Goal: Navigation & Orientation: Find specific page/section

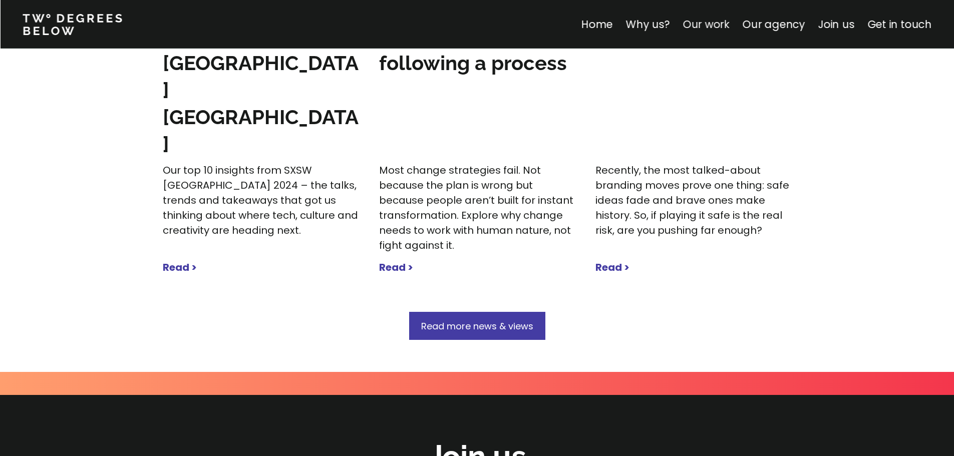
click at [717, 27] on link "Our work" at bounding box center [706, 24] width 47 height 15
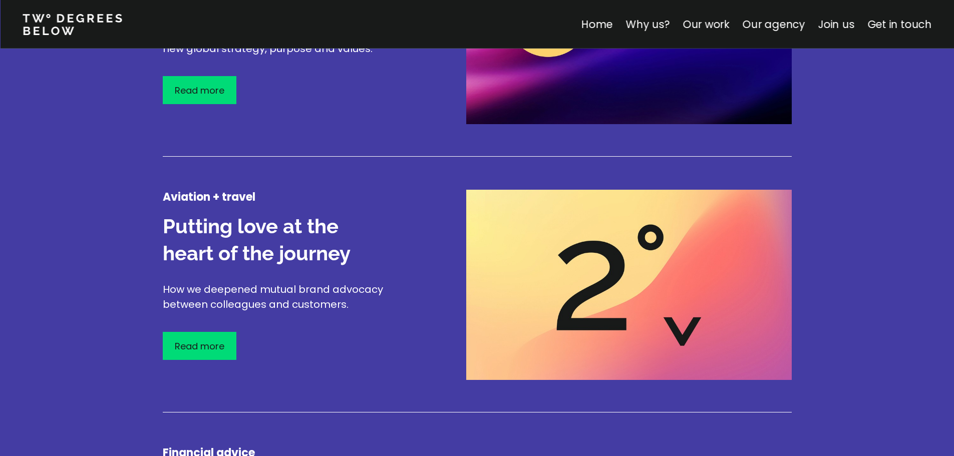
scroll to position [1375, 0]
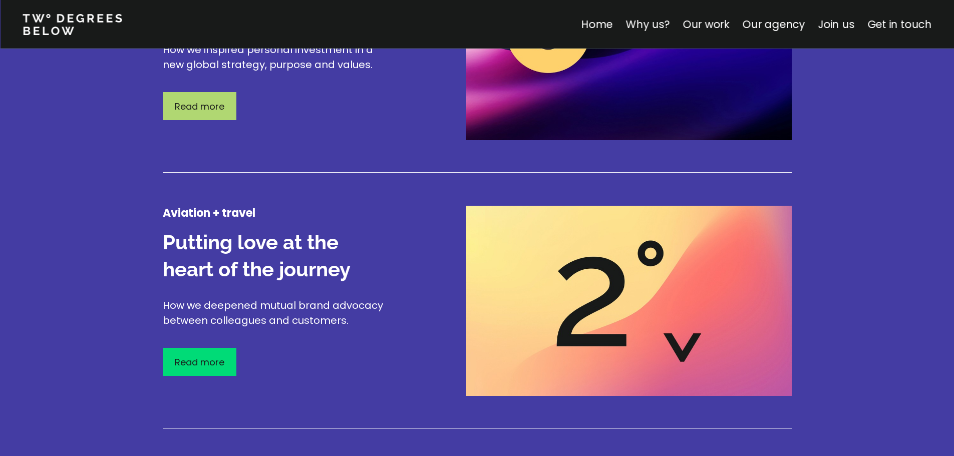
click at [207, 108] on p "Read more" at bounding box center [200, 107] width 50 height 14
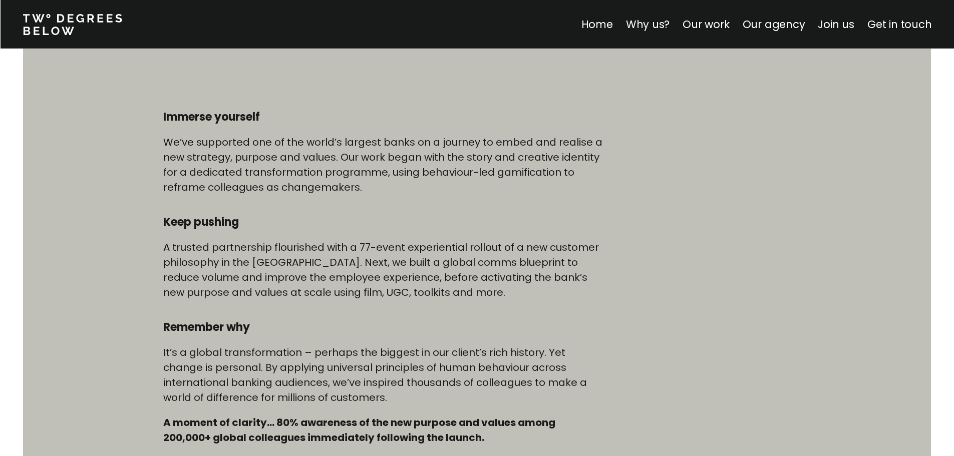
scroll to position [501, 0]
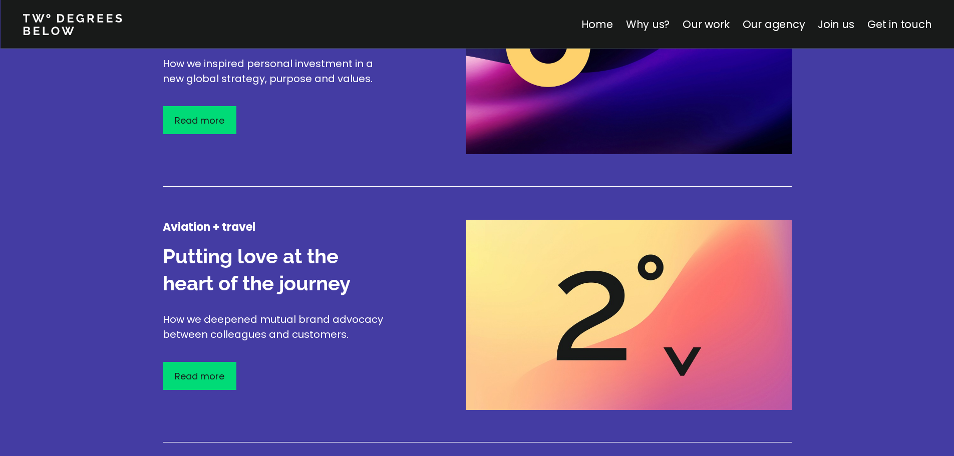
scroll to position [1424, 0]
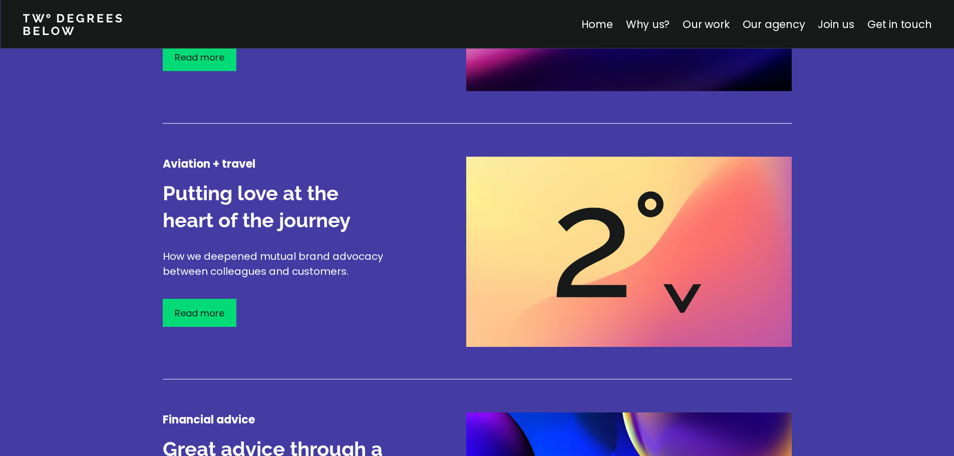
click at [228, 303] on div "Read more" at bounding box center [200, 313] width 74 height 28
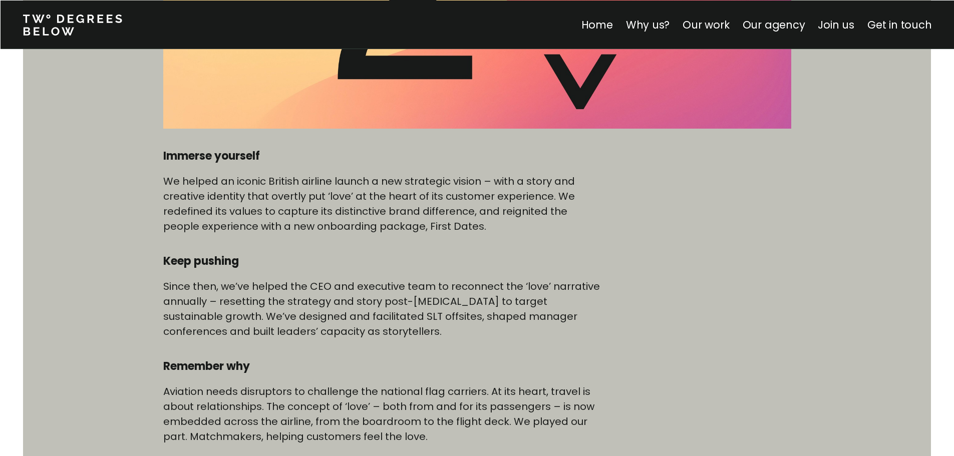
scroll to position [551, 0]
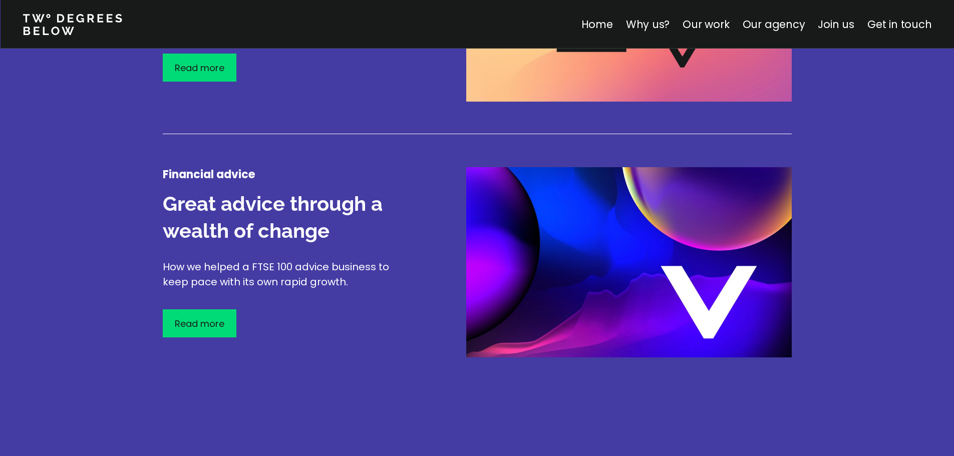
scroll to position [1725, 0]
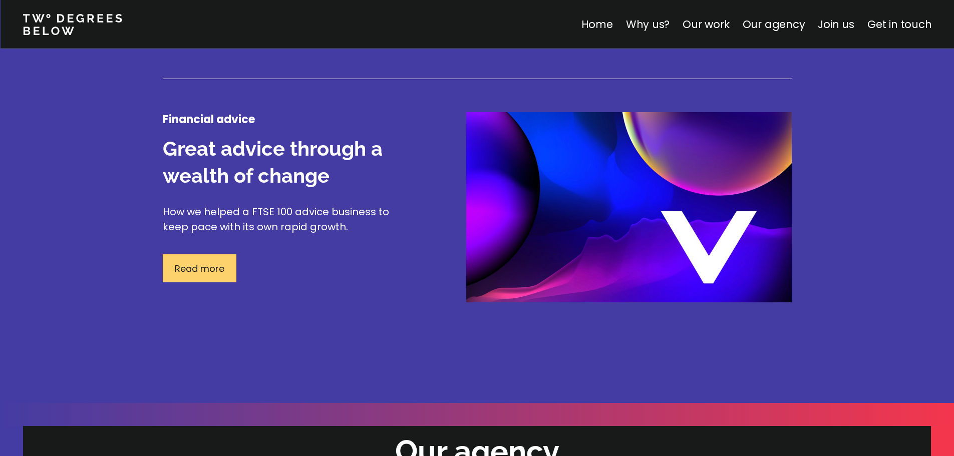
click at [196, 264] on p "Read more" at bounding box center [200, 269] width 50 height 14
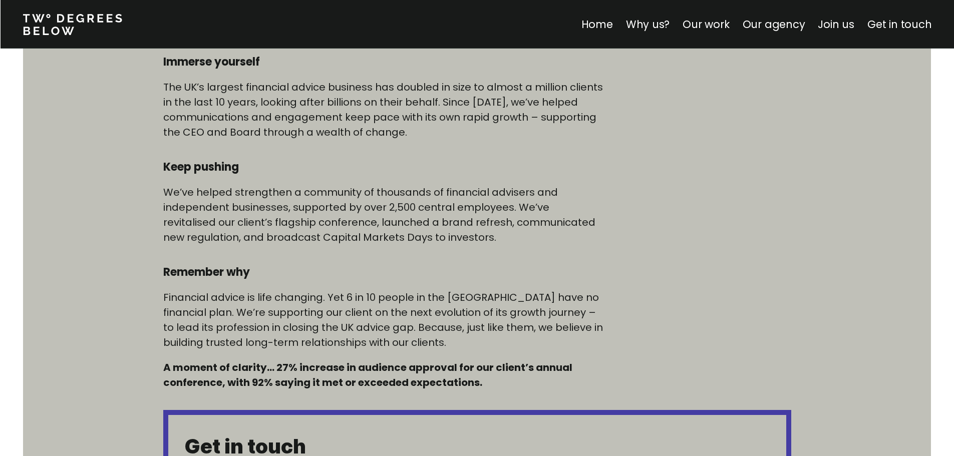
scroll to position [601, 0]
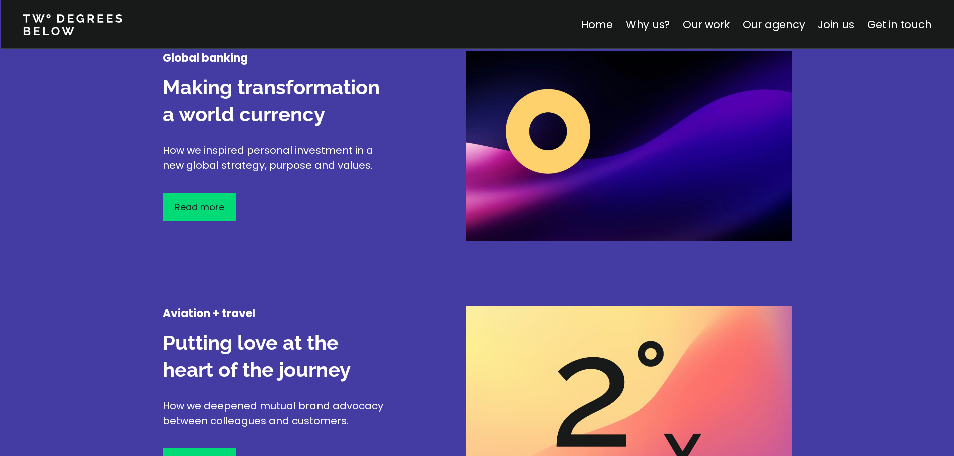
scroll to position [1274, 0]
click at [183, 166] on p "How we inspired personal investment in a new global strategy, purpose and value…" at bounding box center [278, 158] width 230 height 30
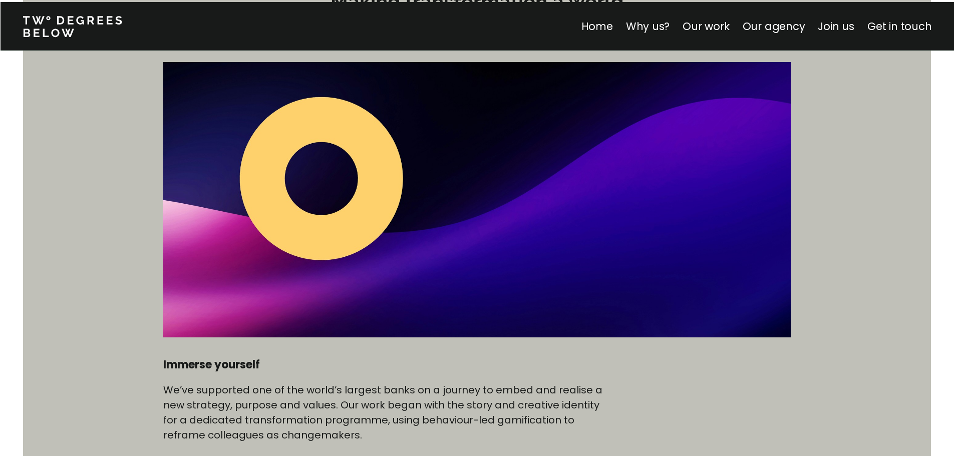
scroll to position [451, 0]
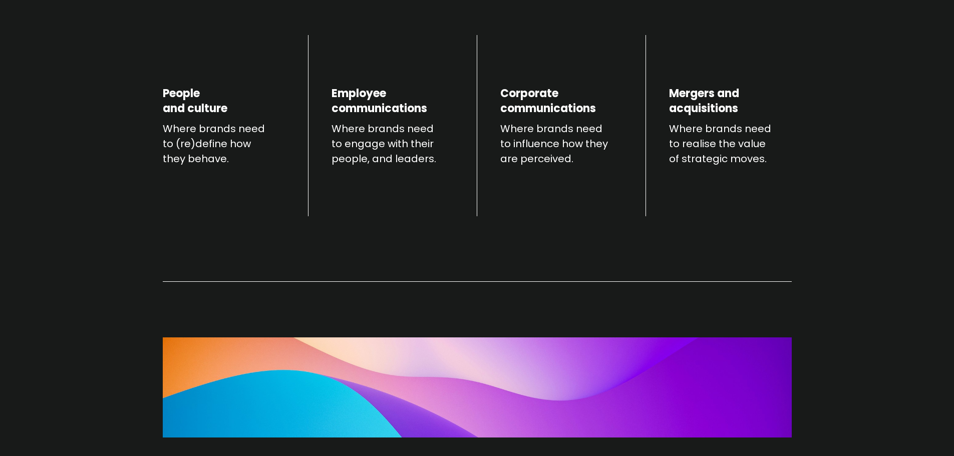
scroll to position [1174, 0]
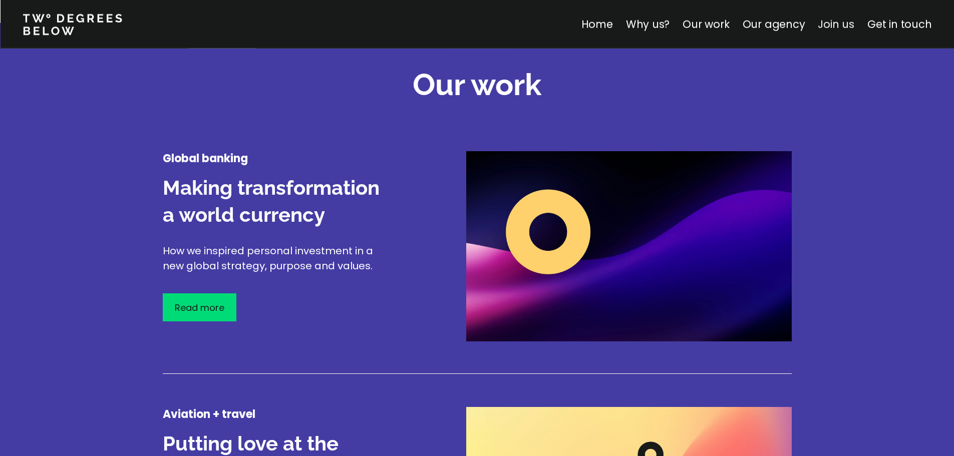
click at [852, 21] on link "Join us" at bounding box center [836, 24] width 37 height 15
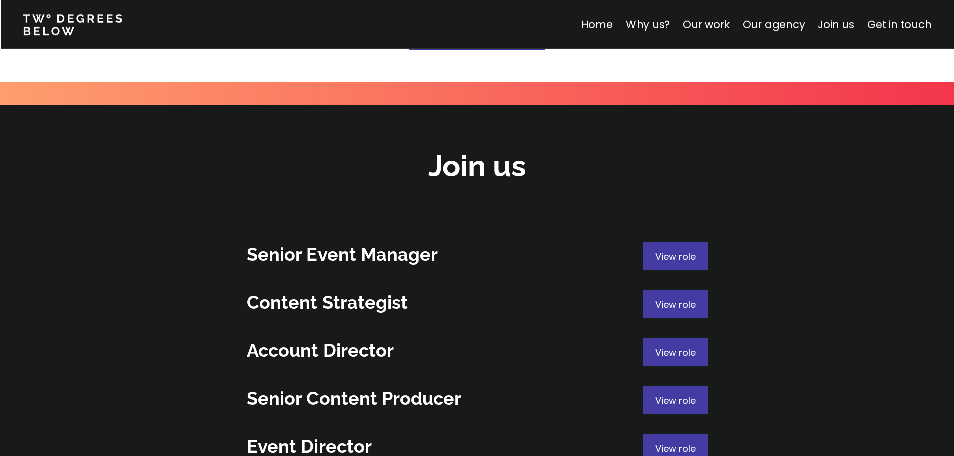
scroll to position [3556, 0]
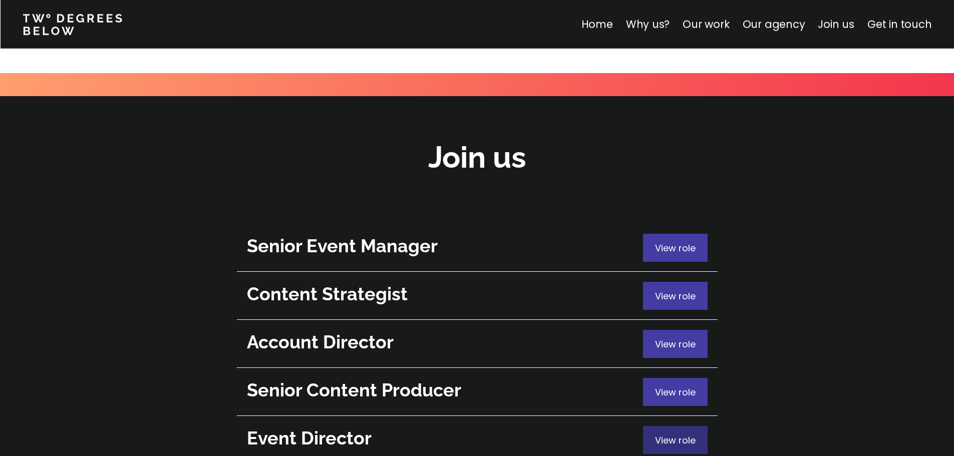
click at [680, 434] on span "View role" at bounding box center [675, 440] width 41 height 13
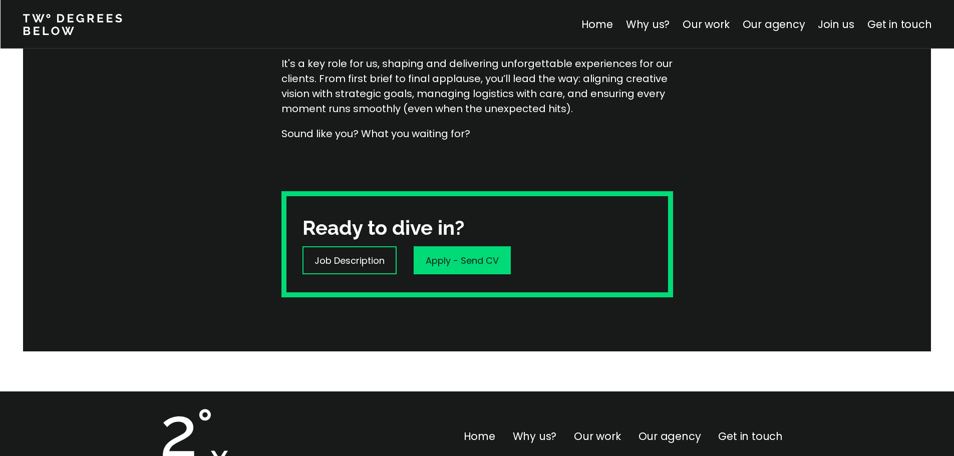
scroll to position [150, 0]
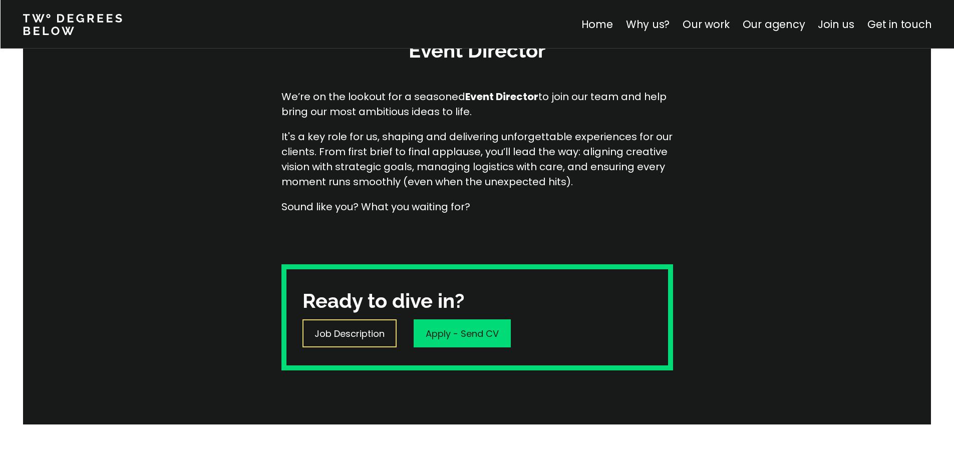
click at [346, 343] on div "Job Description" at bounding box center [350, 334] width 94 height 28
